Goal: Transaction & Acquisition: Purchase product/service

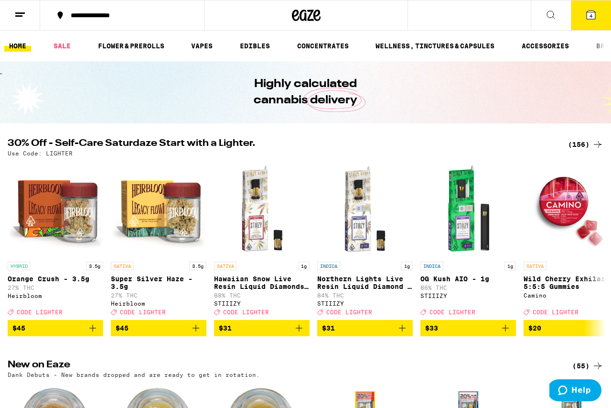
click at [586, 143] on div "(156)" at bounding box center [585, 144] width 35 height 11
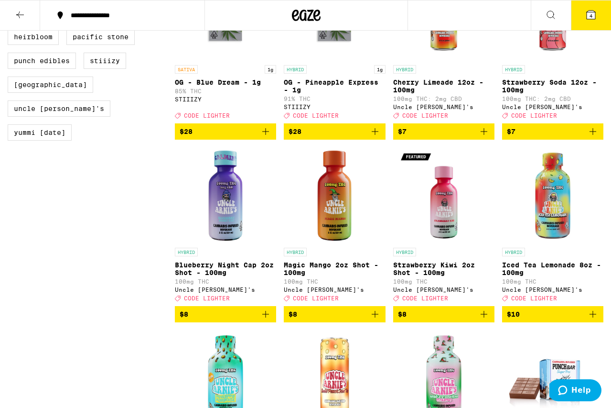
scroll to position [723, 0]
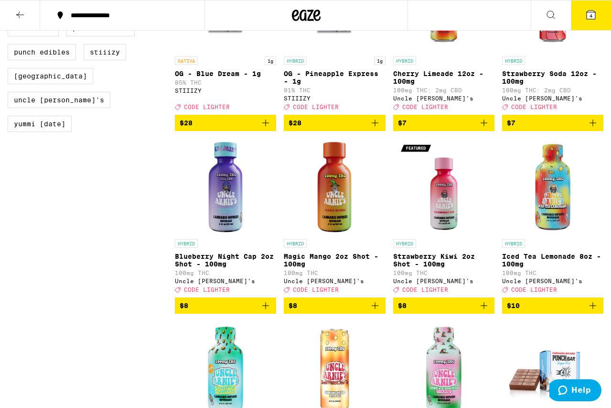
click at [374, 129] on icon "Add to bag" at bounding box center [374, 122] width 11 height 11
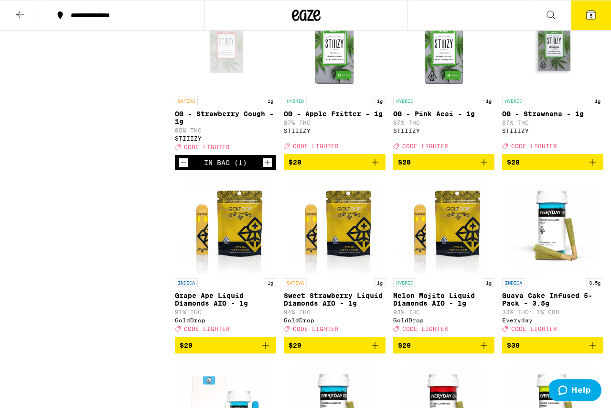
scroll to position [3598, 0]
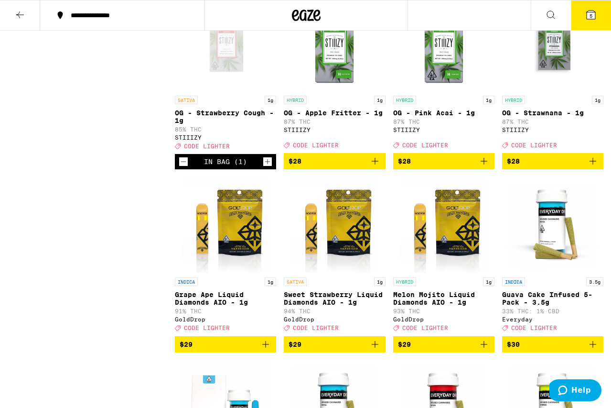
click at [184, 167] on icon "Decrement" at bounding box center [183, 161] width 9 height 11
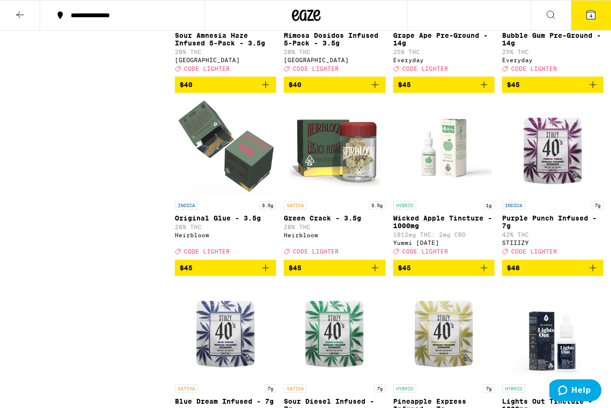
scroll to position [6386, 0]
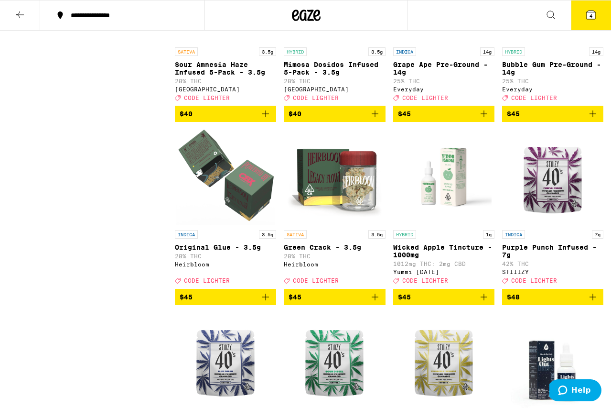
click at [591, 13] on span "4" at bounding box center [591, 16] width 3 height 6
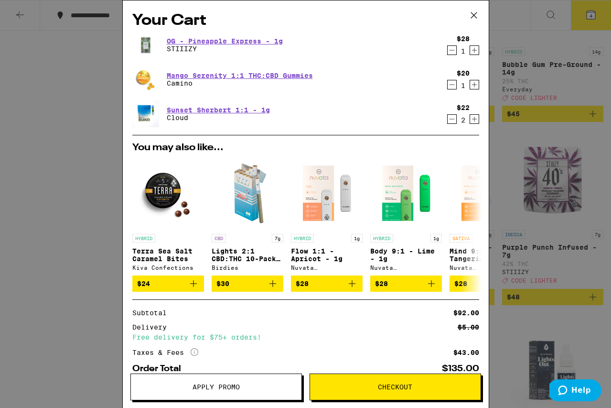
click at [452, 118] on icon "Decrement" at bounding box center [452, 118] width 9 height 11
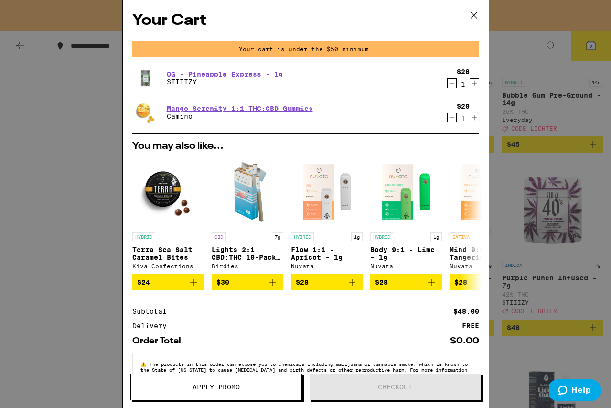
scroll to position [6417, 0]
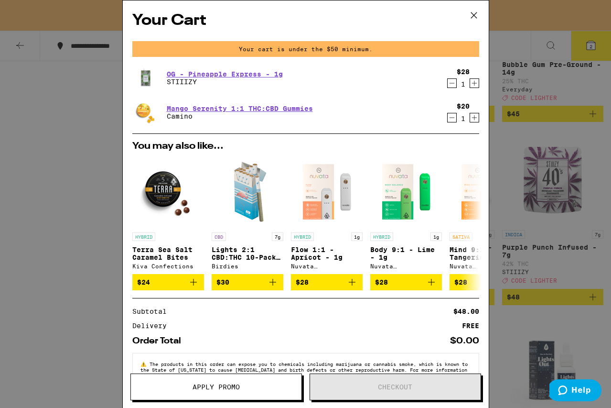
click at [16, 268] on div "Your Cart Your cart is under the $50 minimum. OG - Pineapple Express - 1g STIII…" at bounding box center [305, 204] width 611 height 408
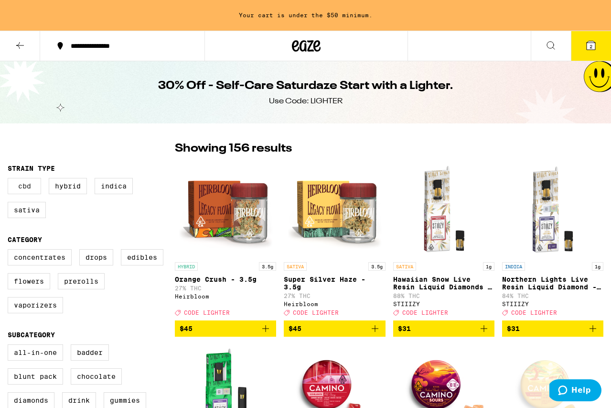
click at [23, 185] on label "CBD" at bounding box center [24, 186] width 33 height 16
click at [10, 180] on input "CBD" at bounding box center [10, 179] width 0 height 0
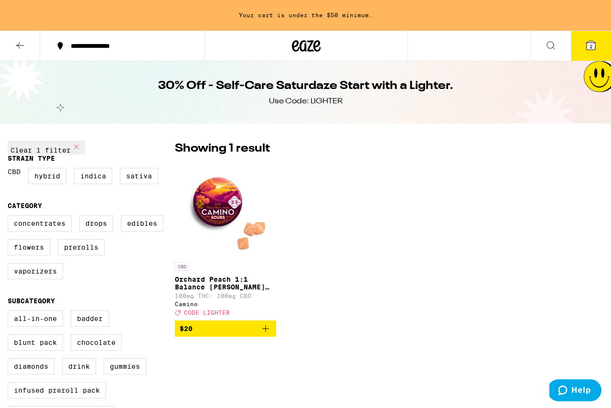
click at [21, 184] on label "CBD" at bounding box center [14, 176] width 13 height 16
click at [10, 170] on input "CBD" at bounding box center [10, 169] width 0 height 0
checkbox input "false"
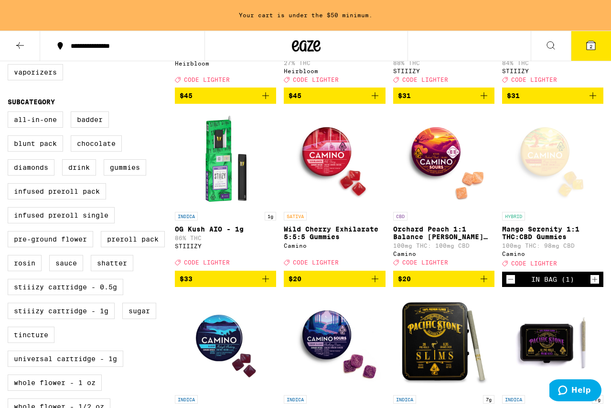
scroll to position [235, 0]
